Goal: Entertainment & Leisure: Consume media (video, audio)

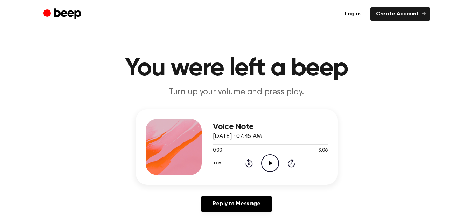
click at [263, 155] on icon "Play Audio" at bounding box center [270, 164] width 18 height 18
click at [218, 164] on button "1.0x" at bounding box center [218, 164] width 11 height 12
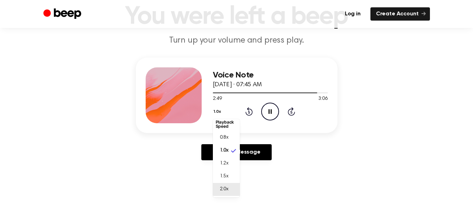
scroll to position [84, 0]
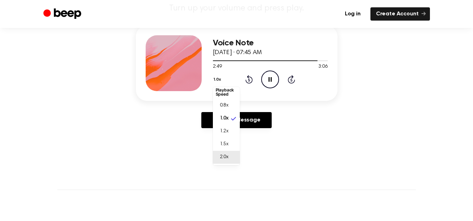
click at [228, 157] on span "2.0x" at bounding box center [224, 157] width 9 height 7
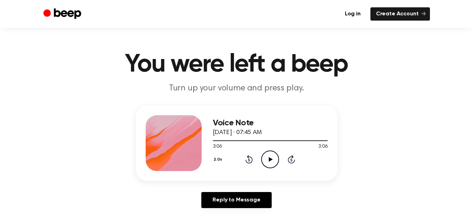
scroll to position [0, 0]
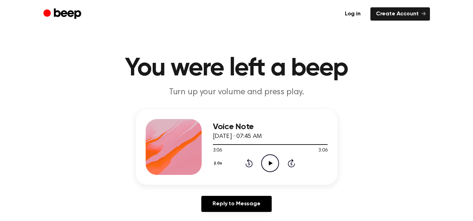
click at [244, 167] on div "2.0x Rewind 5 seconds Play Audio Skip 5 seconds" at bounding box center [270, 164] width 115 height 18
click at [246, 166] on icon at bounding box center [248, 163] width 7 height 8
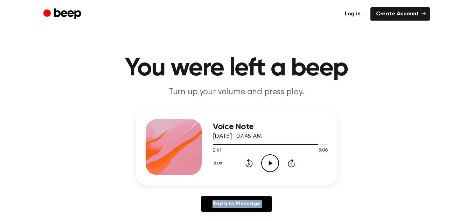
click at [246, 166] on icon at bounding box center [248, 163] width 7 height 8
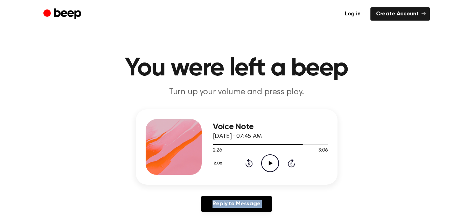
click at [246, 166] on icon at bounding box center [248, 163] width 7 height 8
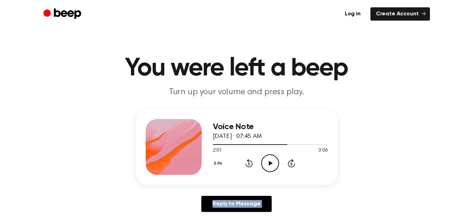
click at [246, 166] on icon at bounding box center [248, 163] width 7 height 8
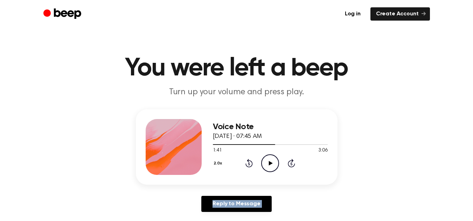
click at [246, 166] on icon at bounding box center [248, 163] width 7 height 8
